Goal: Find specific page/section: Find specific page/section

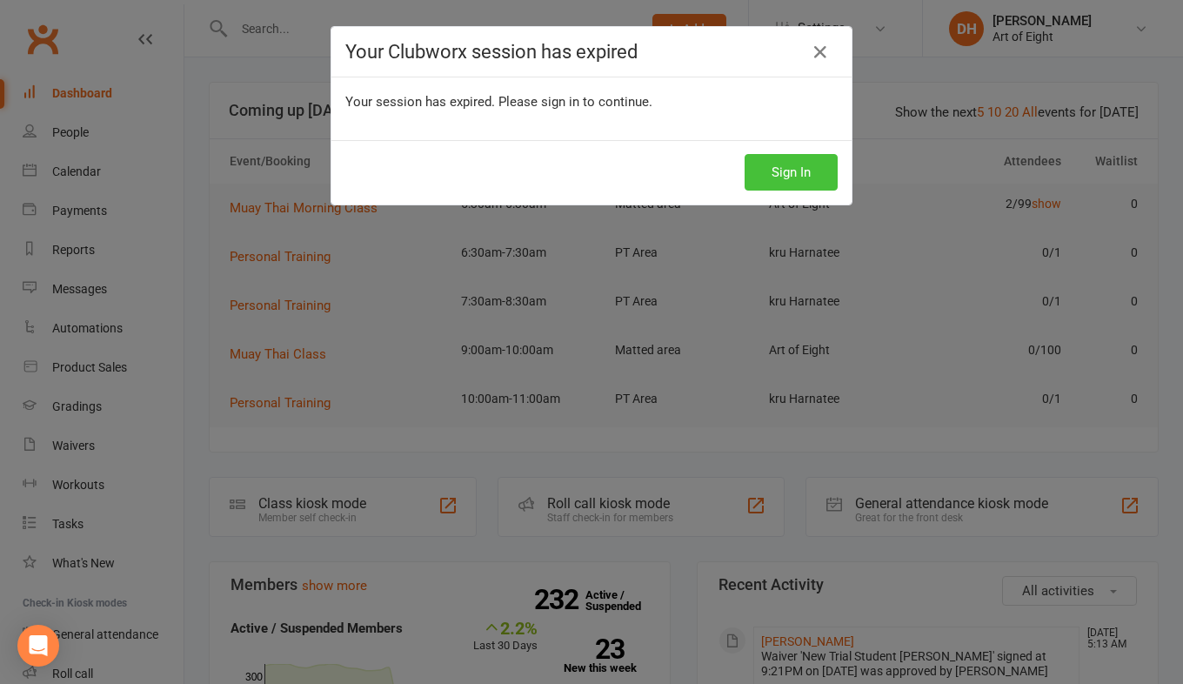
click at [799, 170] on button "Sign In" at bounding box center [791, 172] width 93 height 37
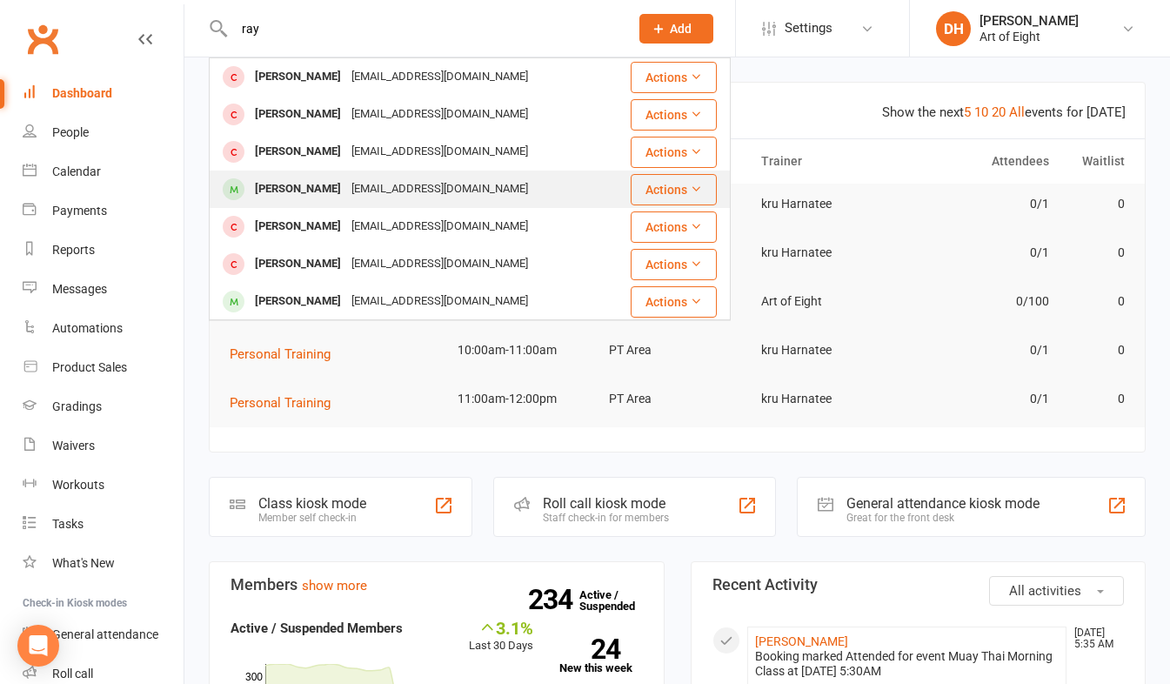
type input "ray"
click at [291, 190] on div "[PERSON_NAME]" at bounding box center [298, 189] width 97 height 25
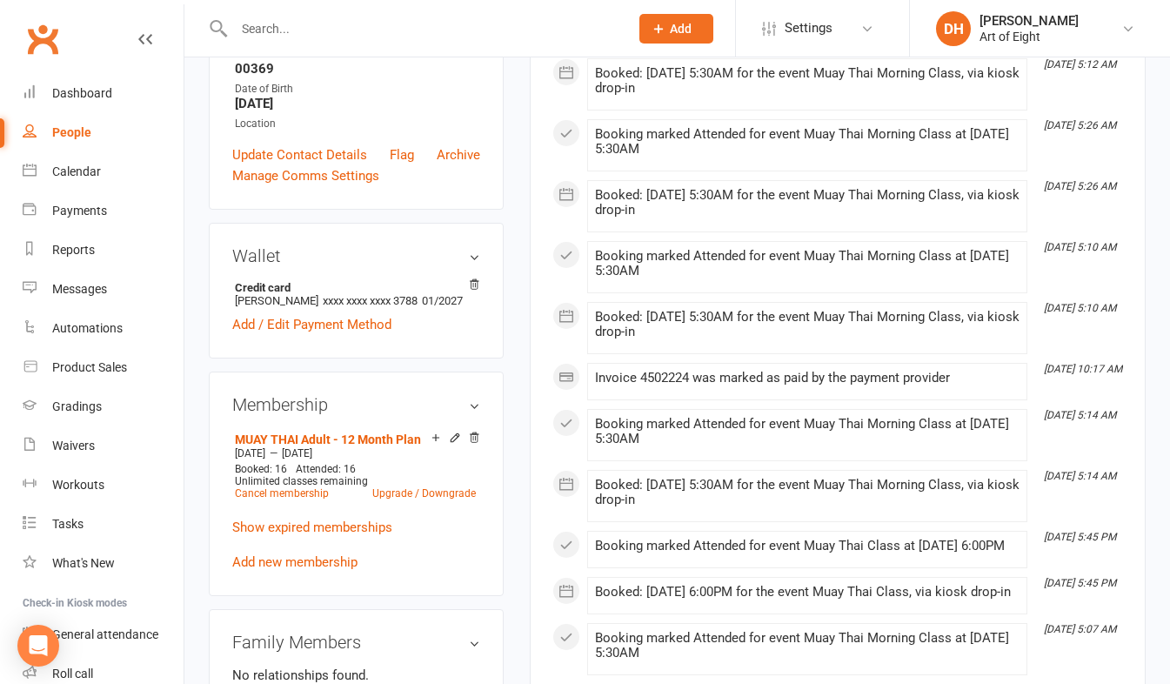
scroll to position [435, 0]
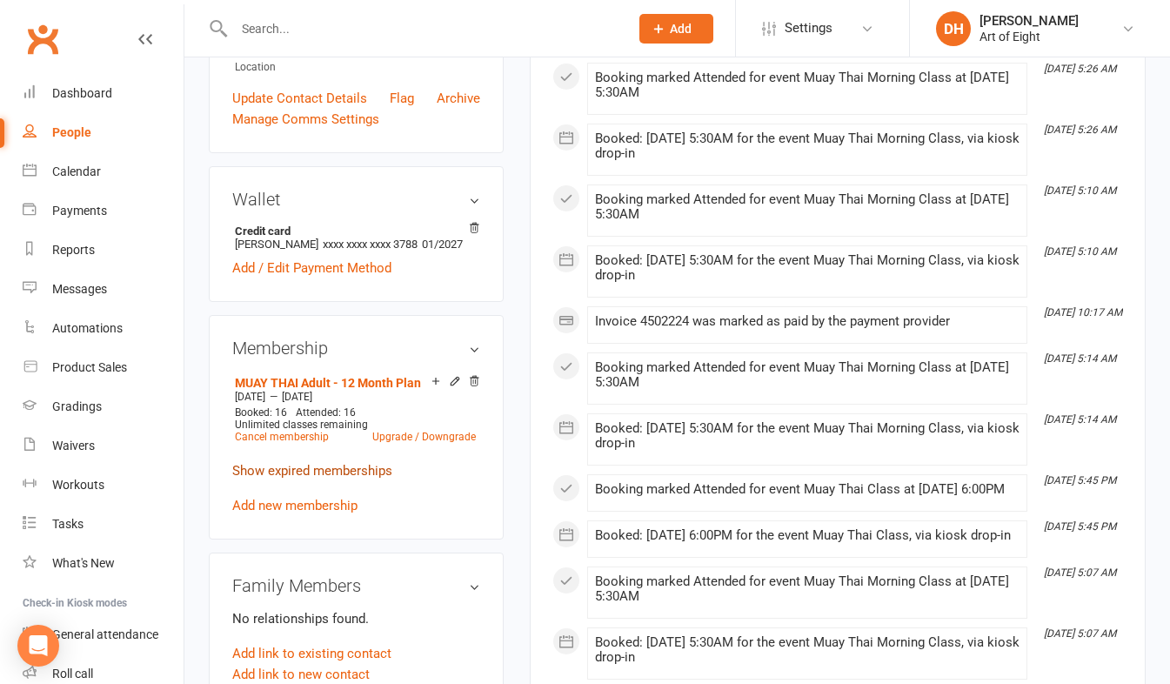
click at [306, 473] on link "Show expired memberships" at bounding box center [312, 471] width 160 height 16
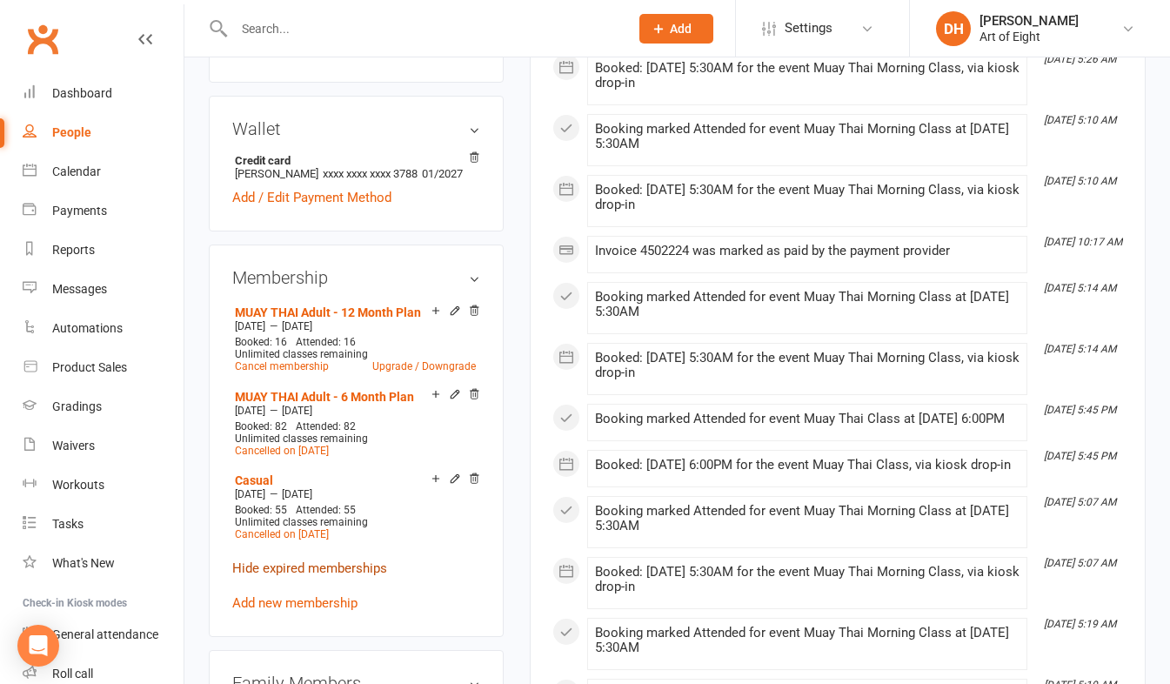
scroll to position [522, 0]
